Goal: Information Seeking & Learning: Learn about a topic

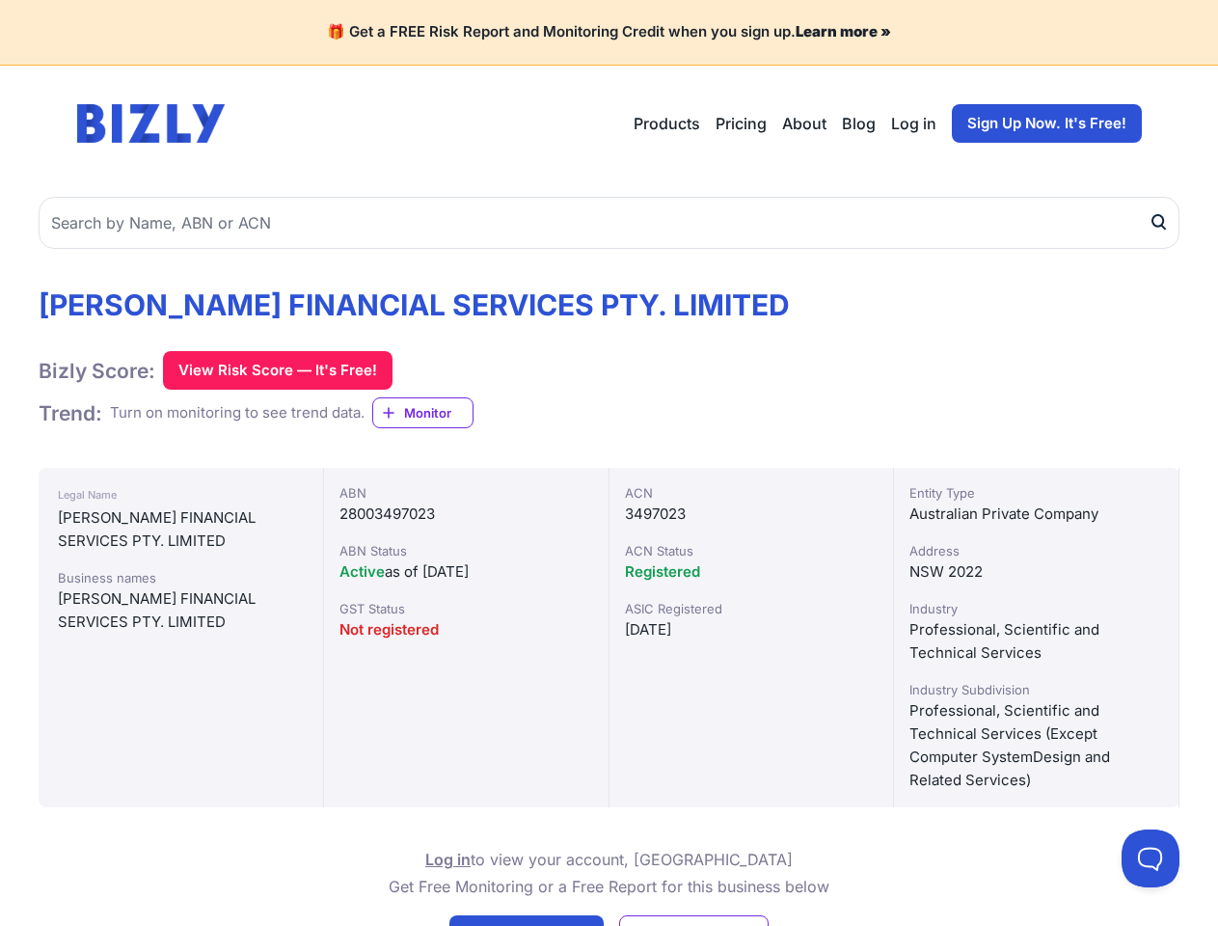
click at [608, 223] on input "text" at bounding box center [609, 223] width 1141 height 52
click at [277, 370] on button "View Risk Score — It's Free!" at bounding box center [277, 370] width 229 height 39
click at [431, 413] on span "Monitor" at bounding box center [438, 412] width 68 height 19
click at [527, 920] on link "Free Report Get Free Report" at bounding box center [526, 932] width 154 height 35
click at [694, 920] on link "Monitor Free Monitor For Free" at bounding box center [693, 932] width 149 height 35
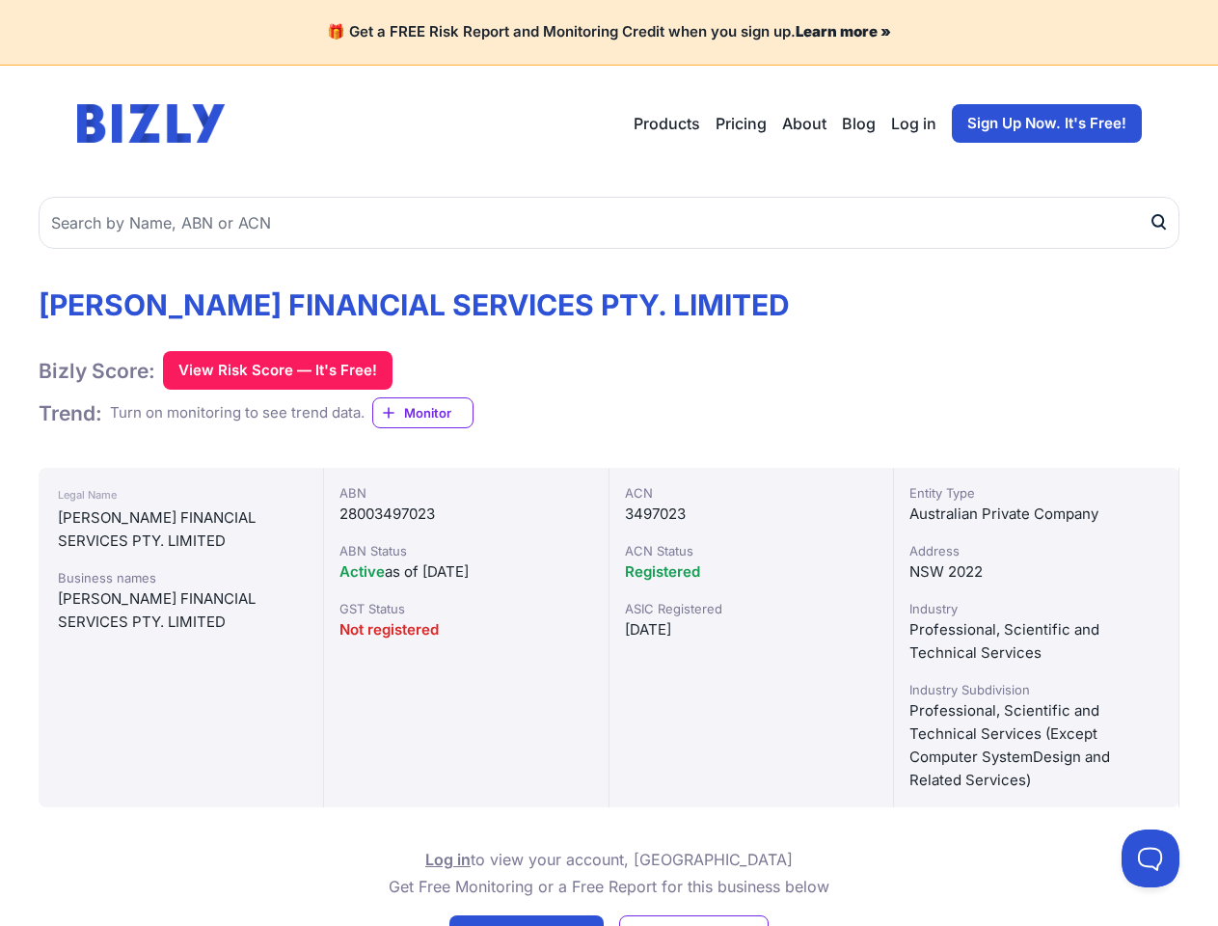
click at [1150, 858] on button at bounding box center [1150, 858] width 58 height 58
